Goal: Communication & Community: Answer question/provide support

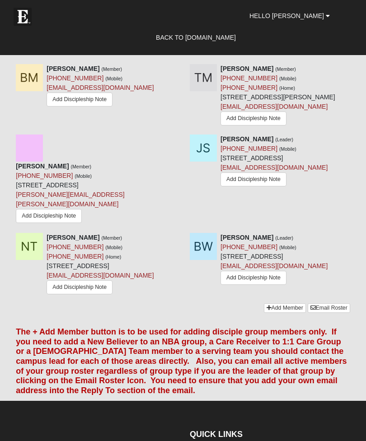
scroll to position [795, 0]
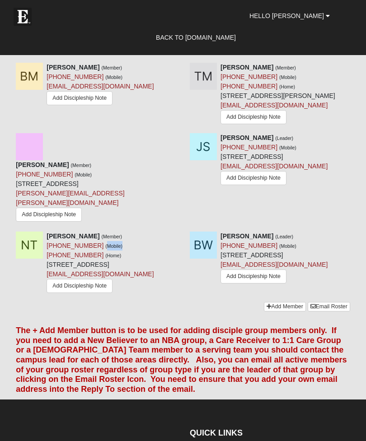
click at [169, 295] on div "[PERSON_NAME] (Member) [PHONE_NUMBER] (Mobile) [PHONE_NUMBER] (Home) [STREET_AD…" at bounding box center [96, 264] width 174 height 64
click at [182, 239] on icon at bounding box center [179, 236] width 6 height 6
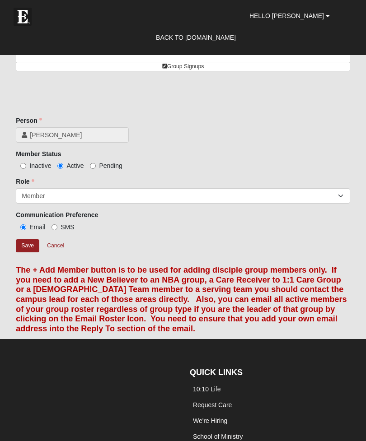
scroll to position [41, 0]
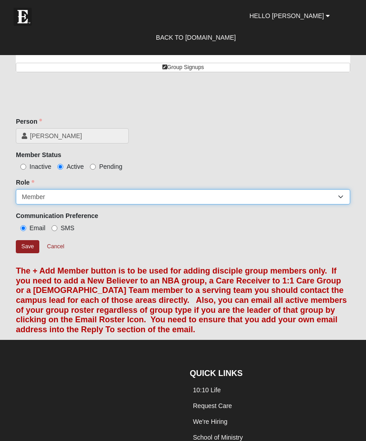
click at [46, 199] on select "Leader [PERSON_NAME] Coach Member Campus Lead Future Leader" at bounding box center [183, 196] width 334 height 15
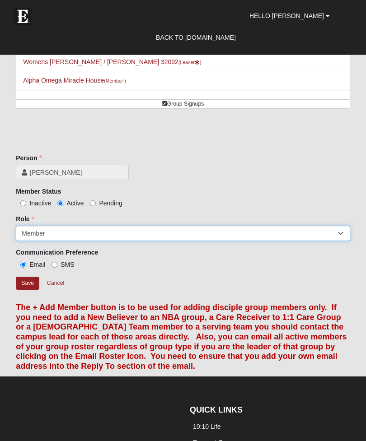
scroll to position [0, 0]
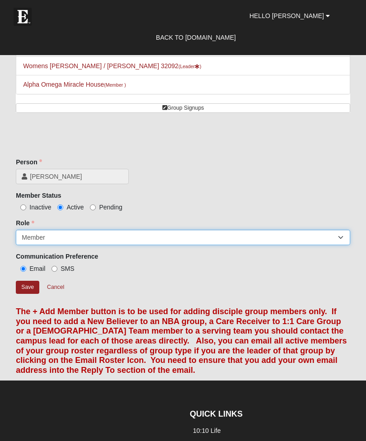
click at [37, 243] on select "Leader [PERSON_NAME] Coach Member Campus Lead Future Leader" at bounding box center [183, 237] width 334 height 15
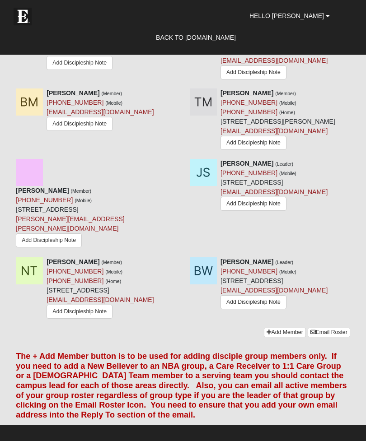
scroll to position [769, 0]
click at [48, 319] on link "Add Discipleship Note" at bounding box center [79, 312] width 66 height 14
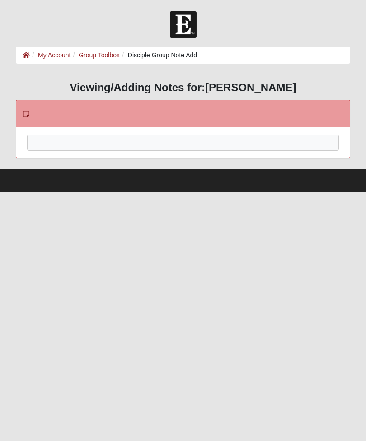
click at [56, 148] on div at bounding box center [183, 155] width 311 height 40
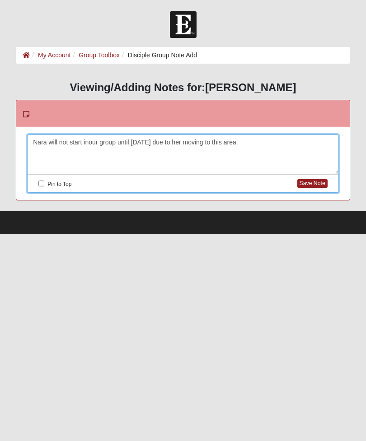
click at [46, 179] on label "Pin to Top" at bounding box center [54, 184] width 33 height 11
click at [44, 181] on input "Pin to Top" at bounding box center [41, 184] width 6 height 6
click at [317, 182] on button "Save Note" at bounding box center [312, 183] width 30 height 9
checkbox input "false"
